Goal: Task Accomplishment & Management: Use online tool/utility

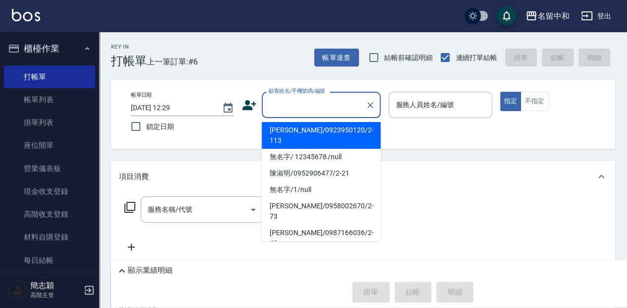
click at [298, 102] on input "顧客姓名/手機號碼/編號" at bounding box center [313, 104] width 95 height 17
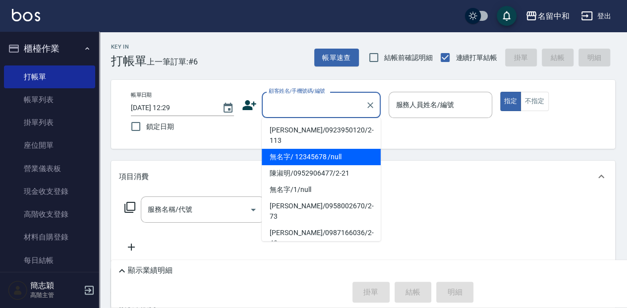
click at [319, 149] on li "無名字/ 12345678 /null" at bounding box center [321, 157] width 119 height 16
type input "無名字/ 12345678 /null"
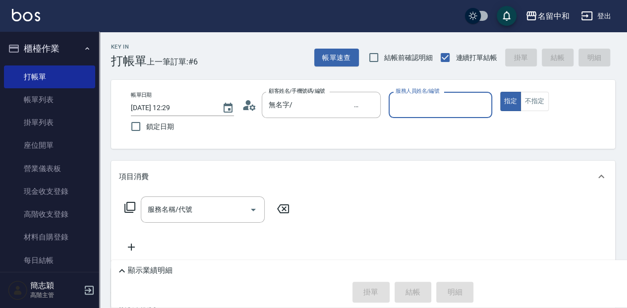
click at [426, 92] on label "服務人員姓名/編號" at bounding box center [417, 90] width 44 height 7
click at [426, 96] on input "服務人員姓名/編號" at bounding box center [440, 104] width 94 height 17
click at [423, 103] on input "服務人員姓名/編號" at bounding box center [440, 104] width 94 height 17
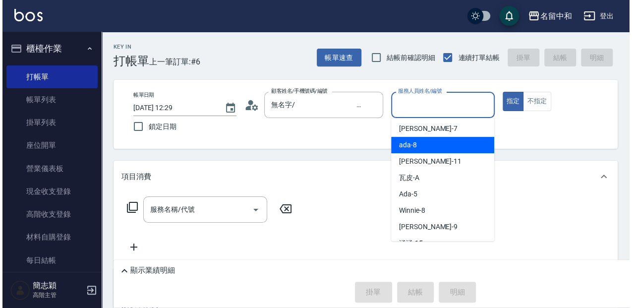
scroll to position [66, 0]
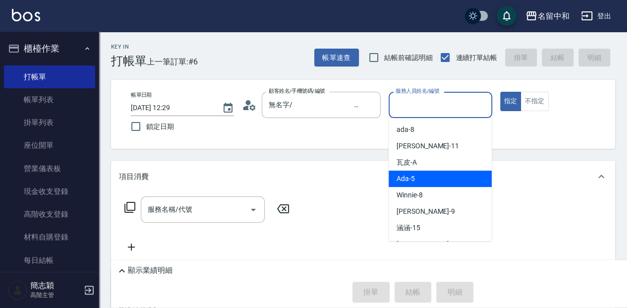
click at [432, 178] on div "Ada -5" at bounding box center [439, 178] width 103 height 16
type input "Ada-5"
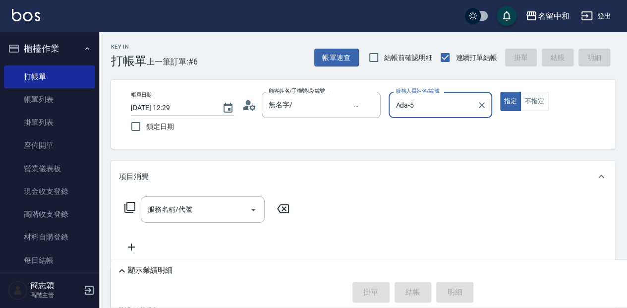
click at [133, 205] on icon at bounding box center [130, 207] width 12 height 12
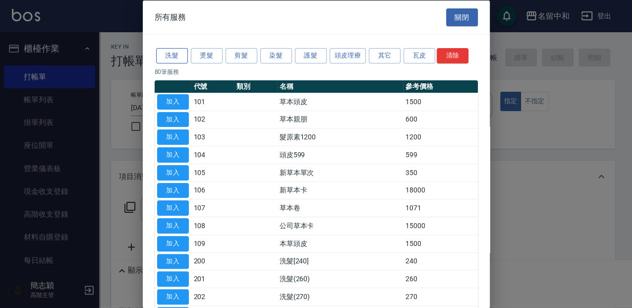
click at [178, 54] on button "洗髮" at bounding box center [172, 55] width 32 height 15
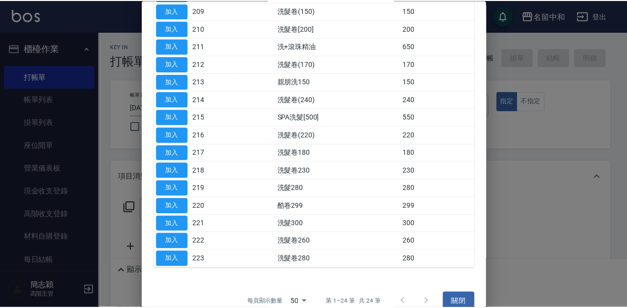
scroll to position [260, 0]
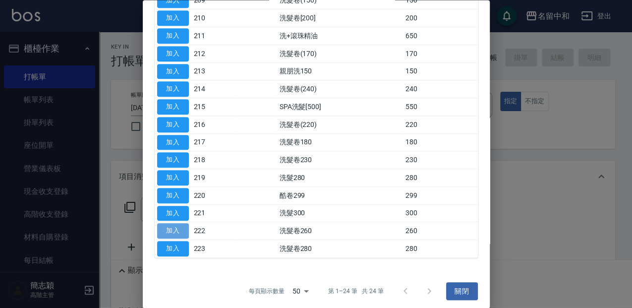
click at [179, 229] on button "加入" at bounding box center [173, 230] width 32 height 15
type input "洗髮卷260(222)"
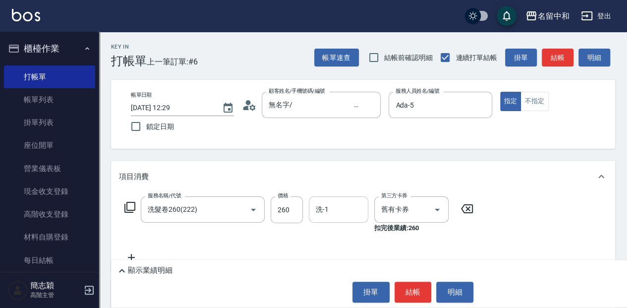
click at [333, 210] on input "洗-1" at bounding box center [338, 209] width 51 height 17
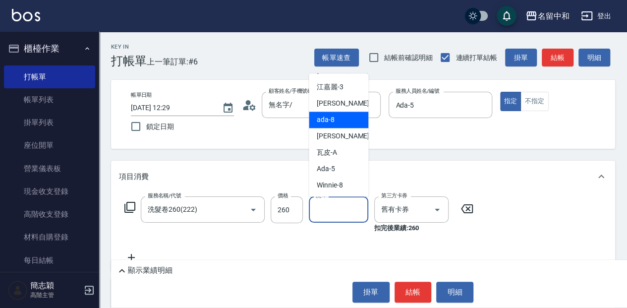
scroll to position [33, 0]
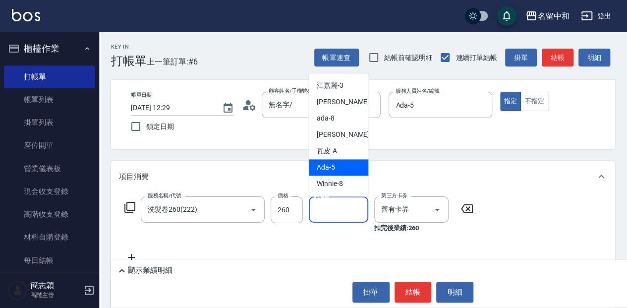
click at [336, 164] on div "Ada -5" at bounding box center [338, 167] width 59 height 16
type input "Ada-5"
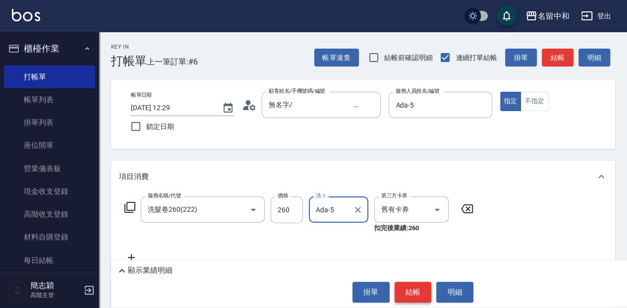
click at [415, 287] on button "結帳" at bounding box center [412, 291] width 37 height 21
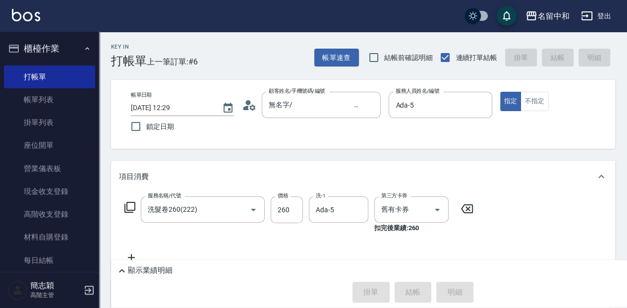
type input "[DATE] 13:51"
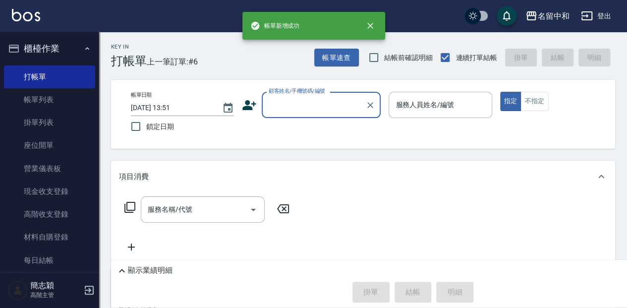
scroll to position [0, 0]
